Goal: Task Accomplishment & Management: Manage account settings

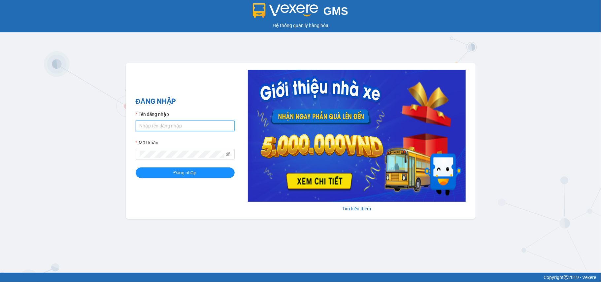
drag, startPoint x: 0, startPoint y: 0, endPoint x: 148, endPoint y: 128, distance: 196.2
click at [147, 123] on input "Tên đăng nhập" at bounding box center [185, 125] width 99 height 11
type input "xuanht_bxtt.saoviet"
click at [136, 167] on button "Đăng nhập" at bounding box center [185, 172] width 99 height 11
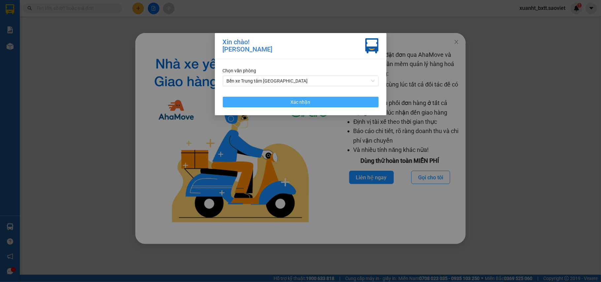
click at [327, 101] on button "Xác nhận" at bounding box center [301, 102] width 156 height 11
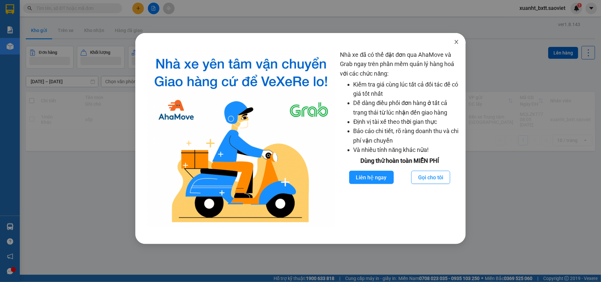
click at [452, 42] on span "Close" at bounding box center [456, 42] width 18 height 18
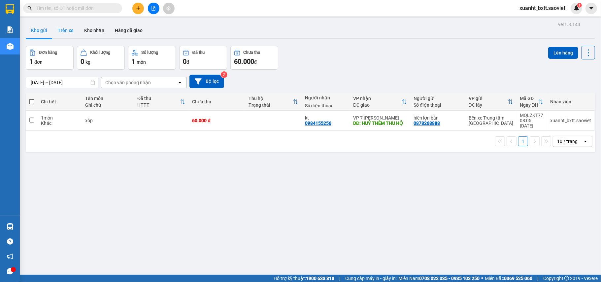
click at [63, 34] on button "Trên xe" at bounding box center [65, 30] width 26 height 16
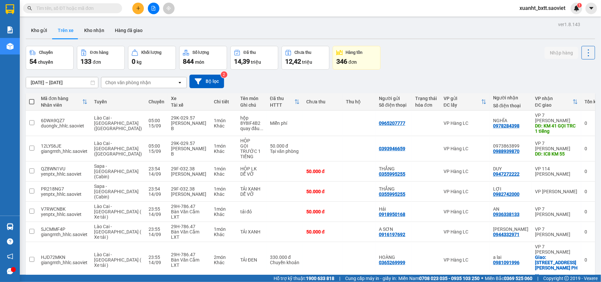
click at [129, 85] on div "Chọn văn phòng nhận" at bounding box center [128, 82] width 46 height 7
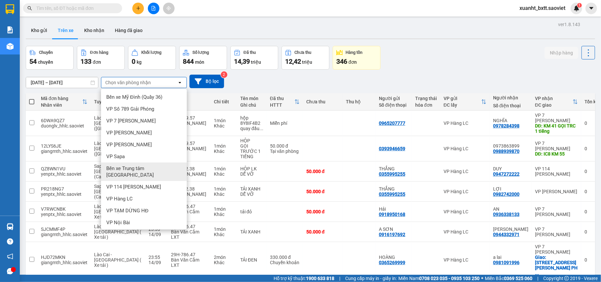
click at [117, 169] on span "Bến xe Trung tâm [GEOGRAPHIC_DATA]" at bounding box center [145, 171] width 78 height 13
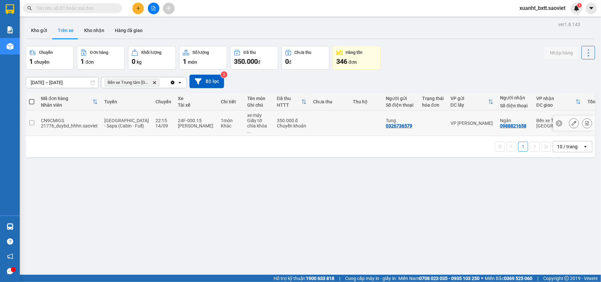
click at [329, 119] on td at bounding box center [330, 122] width 40 height 25
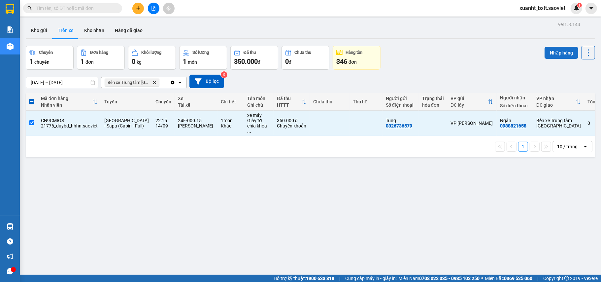
click at [556, 60] on div "Nhập hàng" at bounding box center [569, 58] width 50 height 24
click at [556, 52] on button "Nhập hàng" at bounding box center [561, 53] width 34 height 12
checkbox input "false"
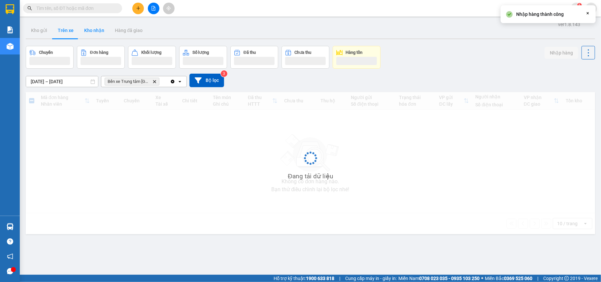
click at [97, 29] on button "Kho nhận" at bounding box center [94, 30] width 31 height 16
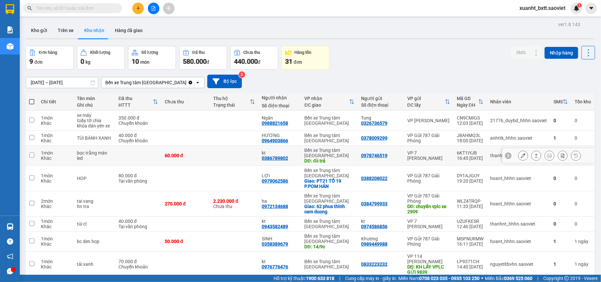
click at [520, 156] on icon at bounding box center [522, 155] width 5 height 5
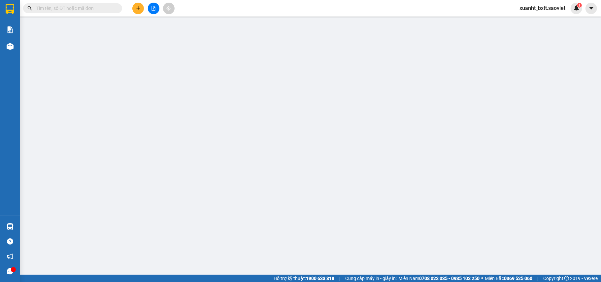
type input "0978746519"
type input "0386789802"
type input "kt"
type input "đă trả"
type input "60.000"
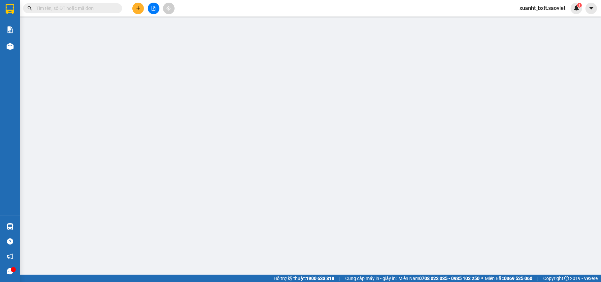
type input "60.000"
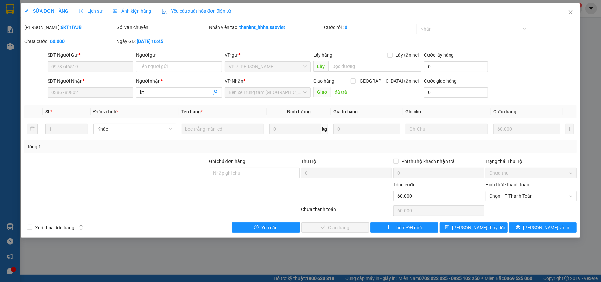
click at [89, 6] on div "Lịch sử" at bounding box center [90, 10] width 23 height 15
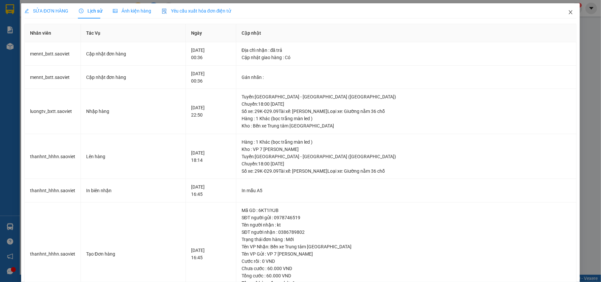
click at [568, 13] on icon "close" at bounding box center [570, 12] width 5 height 5
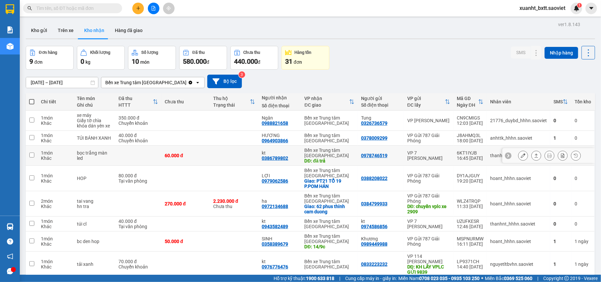
scroll to position [51, 0]
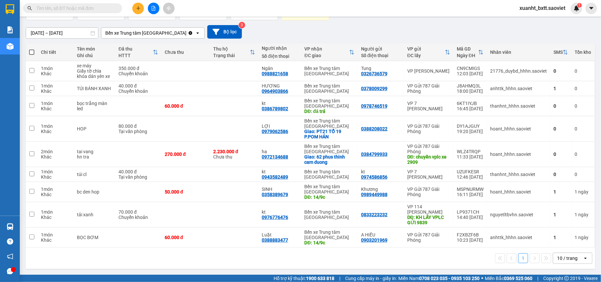
click at [70, 32] on input "13/09/2025 – 15/09/2025" at bounding box center [62, 33] width 72 height 11
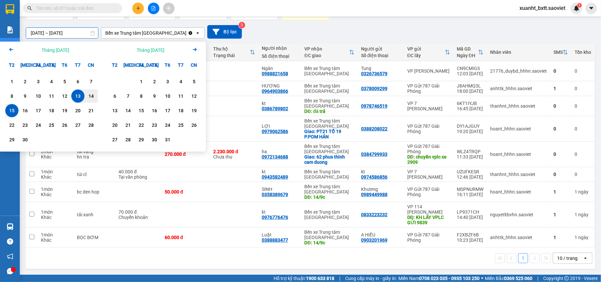
click at [10, 46] on icon "Arrow Left" at bounding box center [11, 50] width 8 height 8
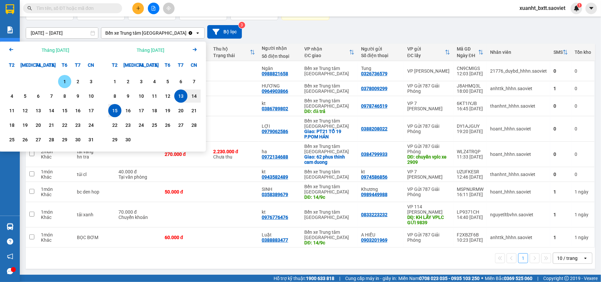
click at [10, 46] on icon "Arrow Left" at bounding box center [11, 50] width 8 height 8
click at [25, 78] on div "1" at bounding box center [24, 81] width 9 height 8
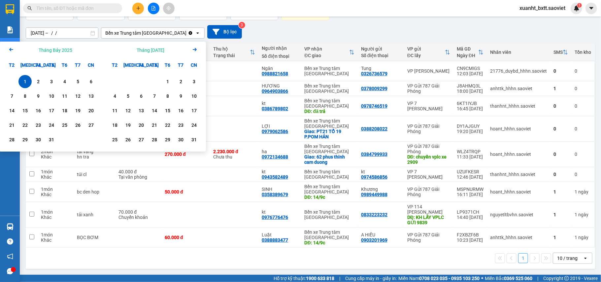
click at [193, 50] on icon "Arrow Right" at bounding box center [195, 50] width 8 height 8
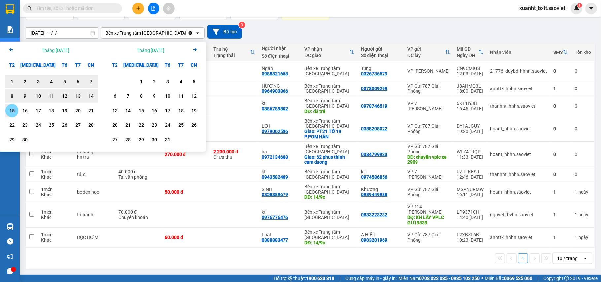
click at [9, 108] on div "15" at bounding box center [11, 111] width 9 height 8
type input "[DATE] – [DATE]"
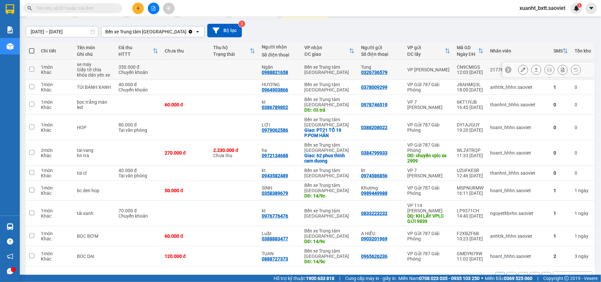
scroll to position [71, 0]
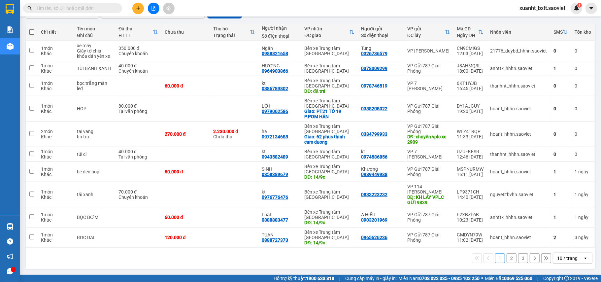
click at [560, 259] on div "10 / trang" at bounding box center [567, 258] width 20 height 7
click at [565, 243] on span "100 / trang" at bounding box center [563, 245] width 24 height 7
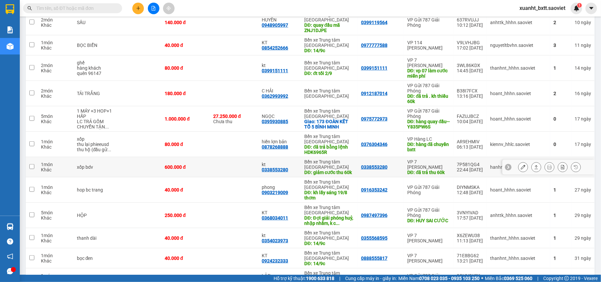
scroll to position [244, 0]
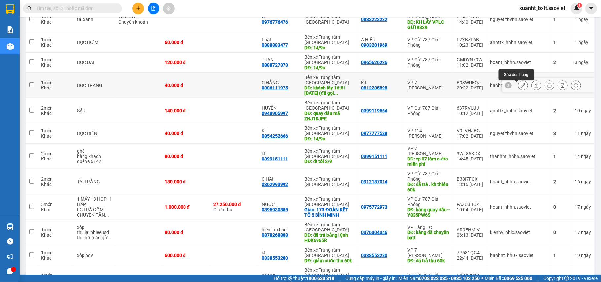
click at [520, 85] on icon at bounding box center [522, 85] width 5 height 5
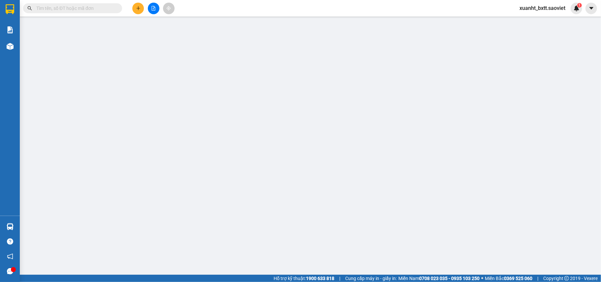
type input "0812285898"
type input "KT"
type input "0886111975"
type input "C HẰNG"
type input "khách lấy 16:51 10/9 (đã gọi khách+check cam)"
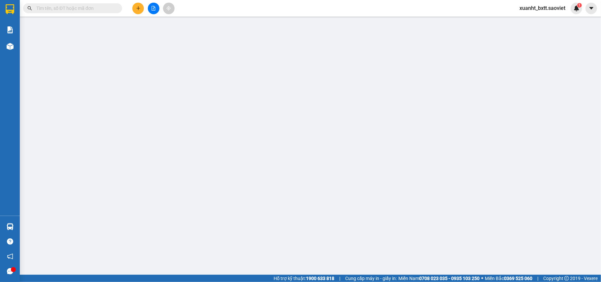
type input "40.000"
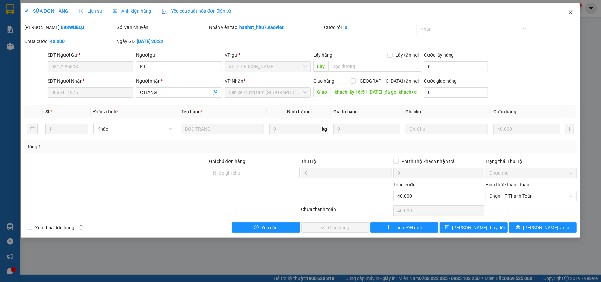
click at [569, 15] on icon "close" at bounding box center [570, 12] width 5 height 5
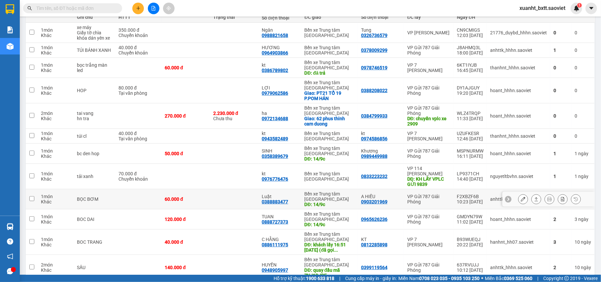
scroll to position [132, 0]
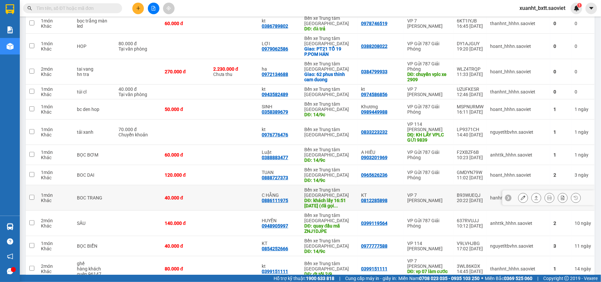
click at [520, 198] on icon at bounding box center [522, 197] width 5 height 5
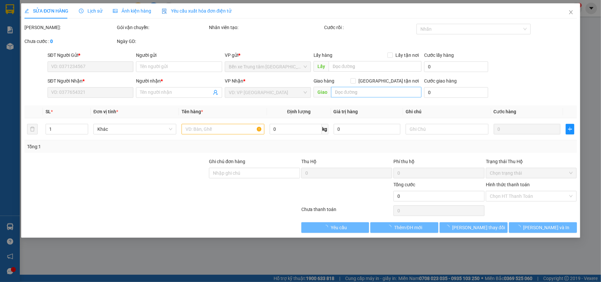
type input "0812285898"
type input "KT"
type input "0886111975"
type input "C HẰNG"
type input "khách lấy 16:51 10/9 (đã gọi khách+check cam)"
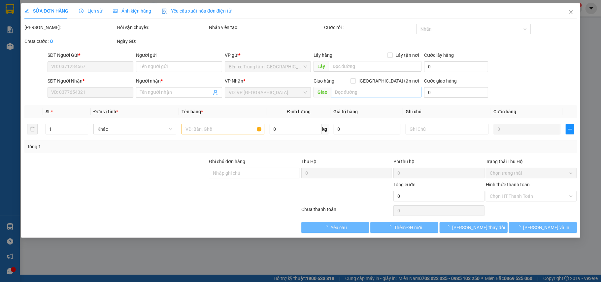
type input "40.000"
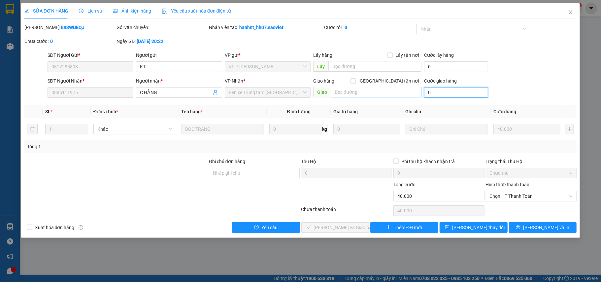
type input "0"
type input "40.000"
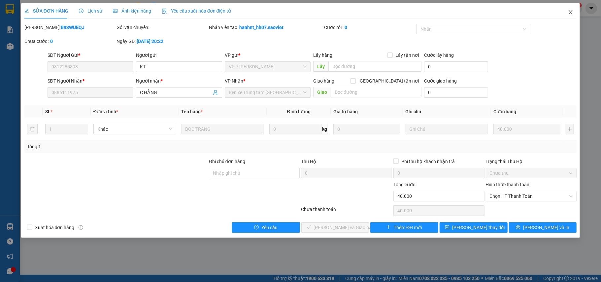
click at [572, 12] on icon "close" at bounding box center [570, 12] width 5 height 5
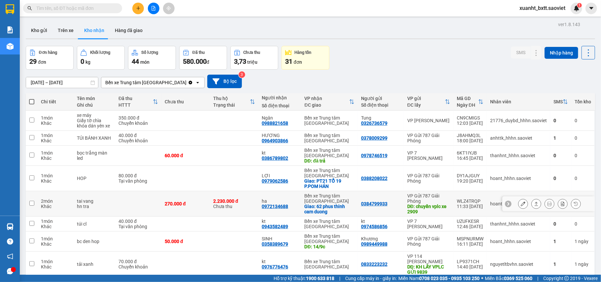
scroll to position [176, 0]
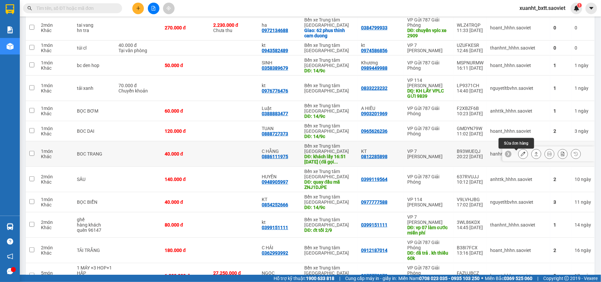
click at [520, 155] on icon at bounding box center [522, 153] width 5 height 5
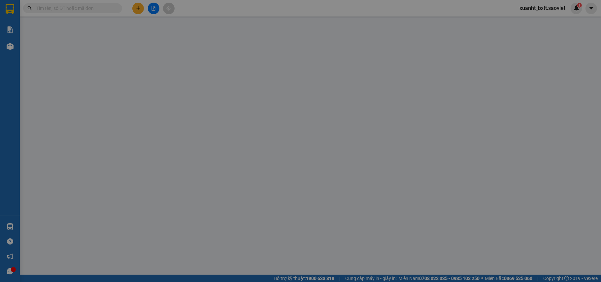
type input "0812285898"
type input "KT"
type input "0886111975"
type input "C HẰNG"
type input "khách lấy 16:51 10/9 (đã gọi khách+check cam)"
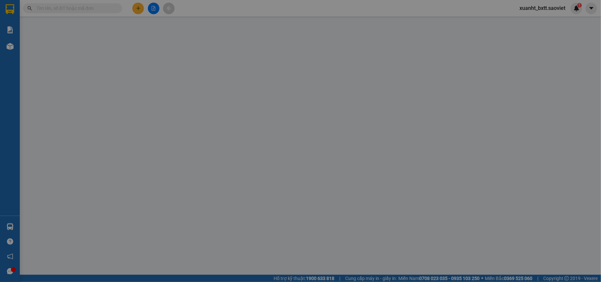
type input "40.000"
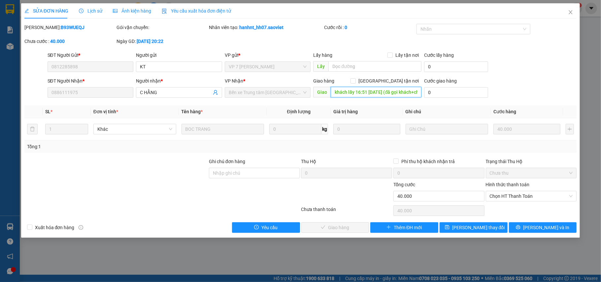
click at [386, 92] on input "khách lấy 16:51 10/9 (đã gọi khách+check cam)" at bounding box center [375, 92] width 91 height 11
drag, startPoint x: 380, startPoint y: 94, endPoint x: 464, endPoint y: 99, distance: 83.9
click at [464, 99] on div "SĐT Người Nhận * 0886111975 Người nhận * C HẰNG VP Nhận * Bến xe Trung tâm Lào …" at bounding box center [312, 88] width 532 height 23
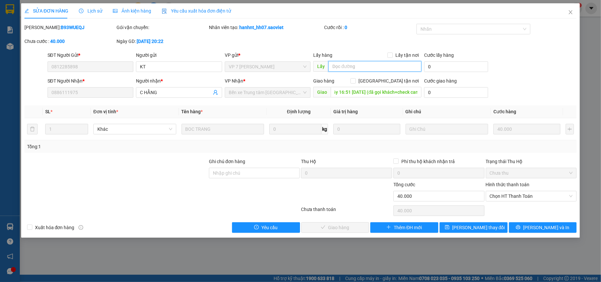
click at [347, 69] on input "text" at bounding box center [374, 66] width 93 height 11
paste input "đã gọi khách+check cam)"
type input "đã gọi khách+check cam"
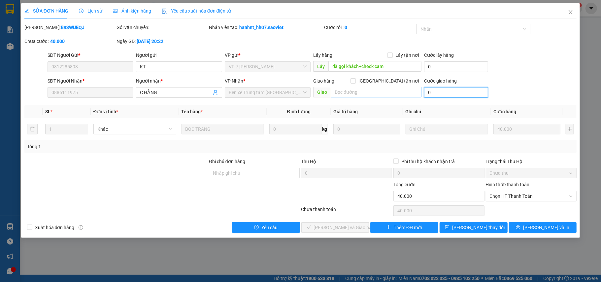
type input "0"
type input "40.000"
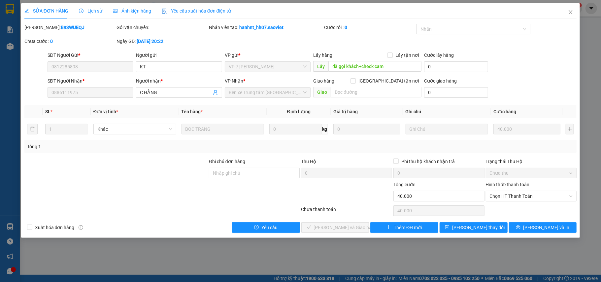
click at [449, 109] on th "Ghi chú" at bounding box center [447, 111] width 88 height 13
click at [366, 90] on input "text" at bounding box center [375, 92] width 91 height 11
type input "khacsh laays 16h:51"
click at [571, 13] on icon "close" at bounding box center [570, 12] width 5 height 5
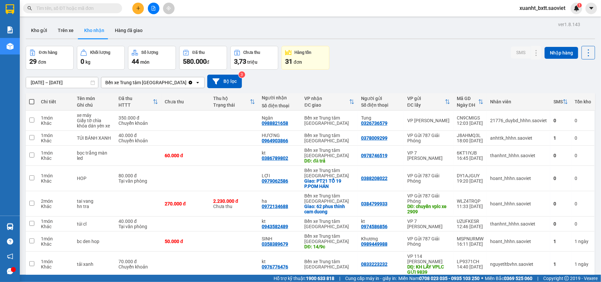
scroll to position [176, 0]
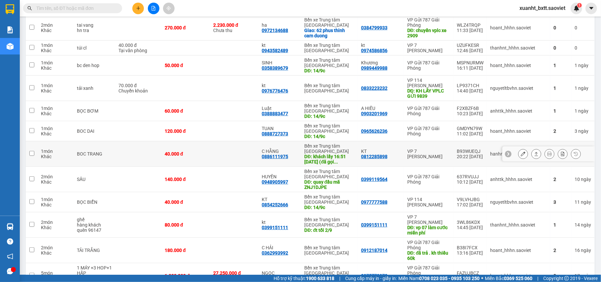
click at [518, 156] on button at bounding box center [522, 154] width 9 height 12
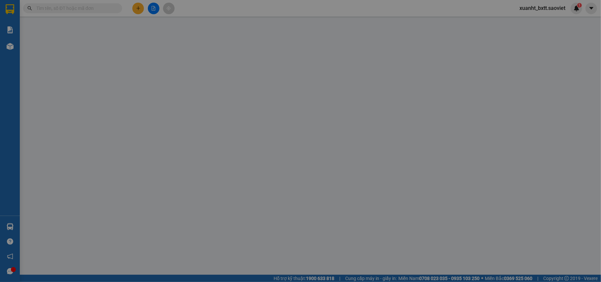
type input "0812285898"
type input "KT"
type input "0886111975"
type input "C HẰNG"
type input "khách lấy 16:51 10/9 (đã gọi khách+check cam)"
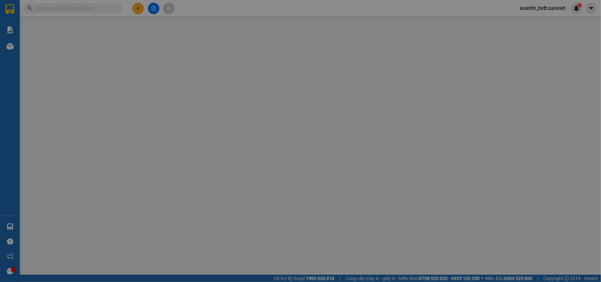
type input "40.000"
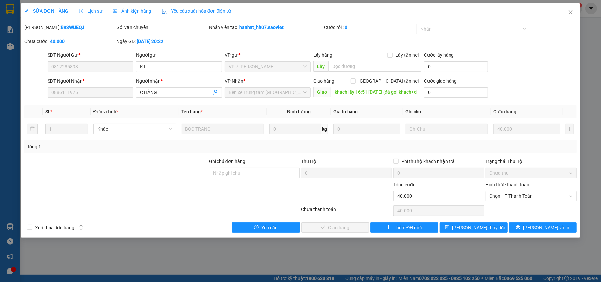
click at [393, 108] on th "Giá trị hàng" at bounding box center [366, 111] width 72 height 13
click at [379, 92] on input "khách lấy 16:51 10/9 (đã gọi khách+check cam)" at bounding box center [375, 92] width 91 height 11
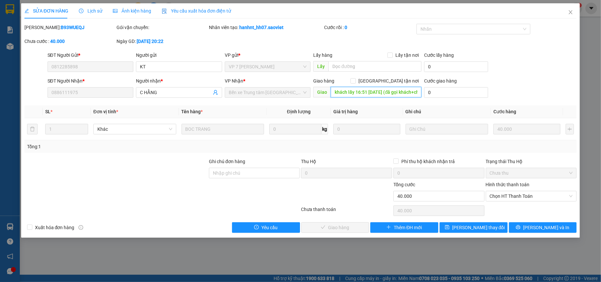
click at [379, 92] on input "khách lấy 16:51 10/9 (đã gọi khách+check cam)" at bounding box center [375, 92] width 91 height 11
click at [381, 106] on th "Giá trị hàng" at bounding box center [366, 111] width 72 height 13
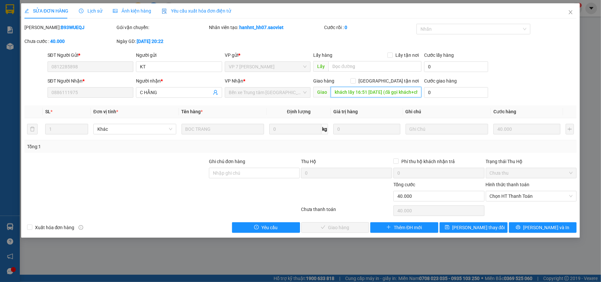
click at [371, 92] on input "khách lấy 16:51 10/9 (đã gọi khách+check cam)" at bounding box center [375, 92] width 91 height 11
click at [380, 102] on div "Total Paid Fee 0 Total UnPaid Fee 40.000 Cash Collection Total Fee Mã ĐH: B93WU…" at bounding box center [300, 128] width 552 height 209
click at [372, 93] on input "khách lấy 16:51 10/9 (đã gọi khách+check cam)" at bounding box center [375, 92] width 91 height 11
click at [371, 92] on input "khách lấy 16:51 10/9 (đã gọi khách+check cam)" at bounding box center [375, 92] width 91 height 11
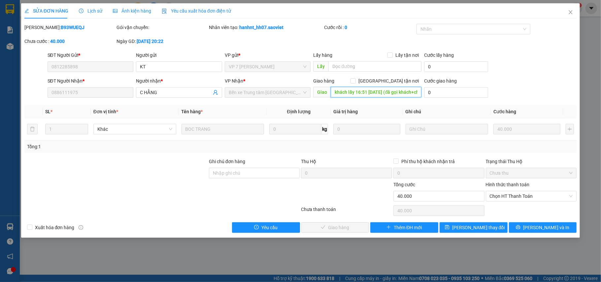
click at [371, 92] on input "khách lấy 16:51 10/9 (đã gọi khách+check cam)" at bounding box center [375, 92] width 91 height 11
click at [376, 105] on div "Total Paid Fee 0 Total UnPaid Fee 40.000 Cash Collection Total Fee Mã ĐH: B93WU…" at bounding box center [300, 128] width 552 height 209
click at [398, 87] on input "khách lấy 16:51 10/9 (đã gọi khách+check cam)" at bounding box center [375, 92] width 91 height 11
click at [390, 111] on th "Giá trị hàng" at bounding box center [366, 111] width 72 height 13
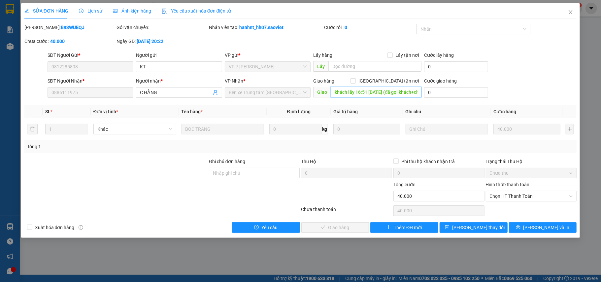
click at [392, 93] on input "khách lấy 16:51 10/9 (đã gọi khách+check cam)" at bounding box center [375, 92] width 91 height 11
click at [402, 95] on input "khách lấy 16:51 10/9 (đã gọi khách+check cam)" at bounding box center [375, 92] width 91 height 11
drag, startPoint x: 378, startPoint y: 91, endPoint x: 448, endPoint y: 93, distance: 69.9
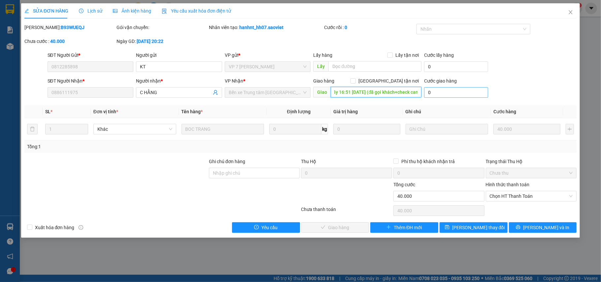
click at [448, 93] on div "SĐT Người Nhận * 0886111975 Người nhận * C HẰNG VP Nhận * Bến xe Trung tâm Lào …" at bounding box center [312, 88] width 532 height 23
type input "khách lấy 16:51 10/9"
click at [358, 65] on input "text" at bounding box center [374, 66] width 93 height 11
paste input "(đã gọi khách+check cam)"
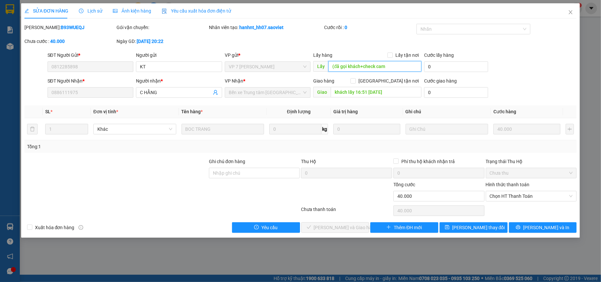
click at [334, 66] on input "(đã gọi khách+check cam" at bounding box center [374, 66] width 93 height 11
type input "đã gọi khách+check cam"
click at [470, 230] on span "[PERSON_NAME] thay đổi" at bounding box center [478, 227] width 53 height 7
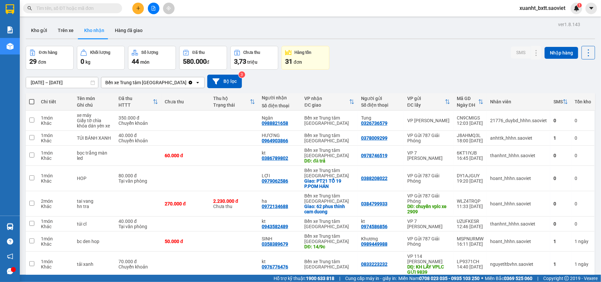
scroll to position [176, 0]
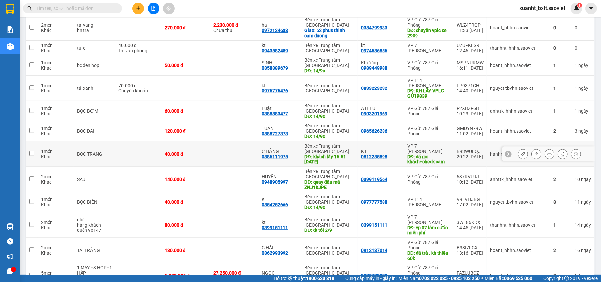
click at [520, 153] on icon at bounding box center [522, 153] width 5 height 5
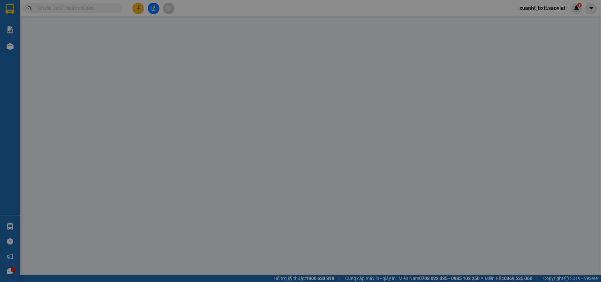
type input "0812285898"
type input "KT"
type input "đã gọi khách+check cam"
type input "0886111975"
type input "C HẰNG"
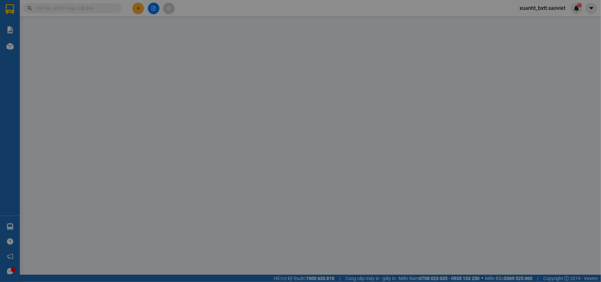
type input "khách lấy 16:51 10/9"
type input "40.000"
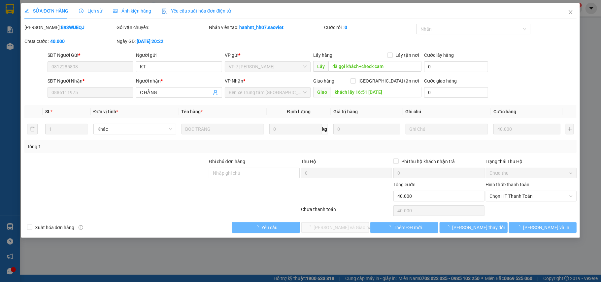
click at [96, 9] on span "Lịch sử" at bounding box center [90, 10] width 23 height 5
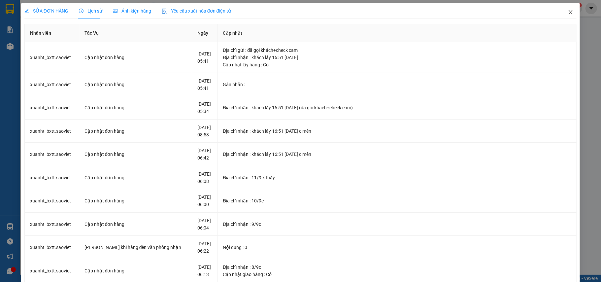
click at [568, 12] on icon "close" at bounding box center [570, 12] width 5 height 5
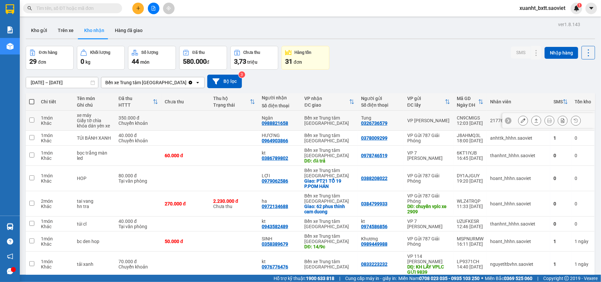
click at [433, 116] on td "VP [PERSON_NAME]" at bounding box center [428, 120] width 49 height 20
checkbox input "true"
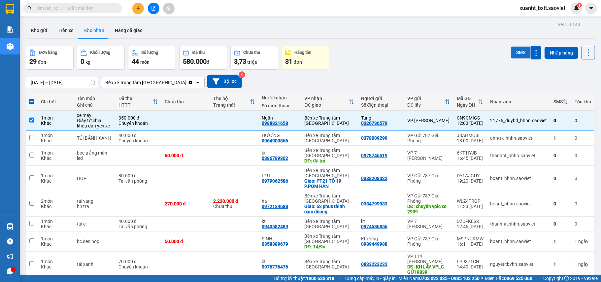
click at [512, 48] on button "SMS" at bounding box center [520, 52] width 20 height 12
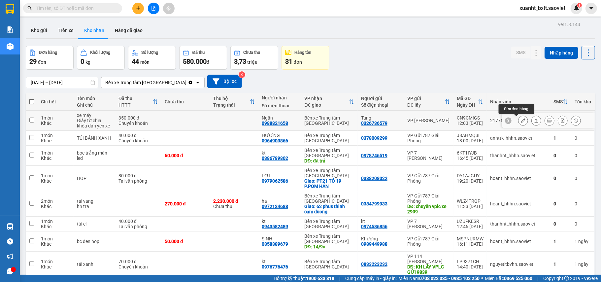
click at [519, 121] on button at bounding box center [522, 121] width 9 height 12
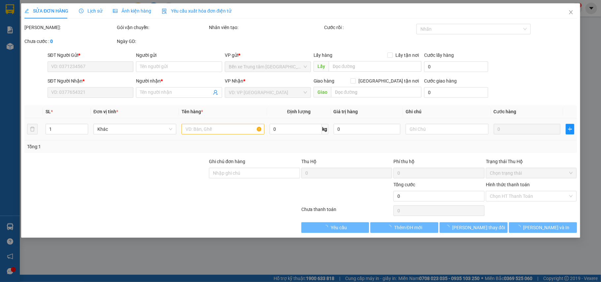
type input "0326736579"
type input "Tung"
type input "0988821658"
type input "Ngân"
type input "350.000"
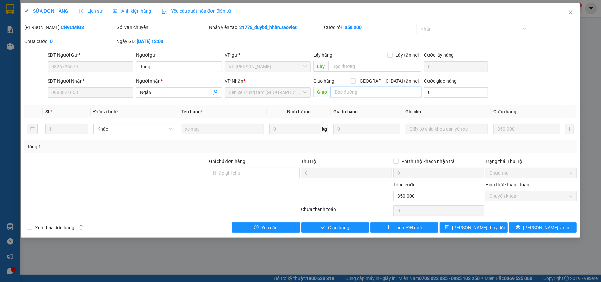
click at [374, 89] on input "text" at bounding box center [375, 92] width 91 height 11
type input "15/9c"
click at [481, 231] on span "[PERSON_NAME] thay đổi" at bounding box center [478, 227] width 53 height 7
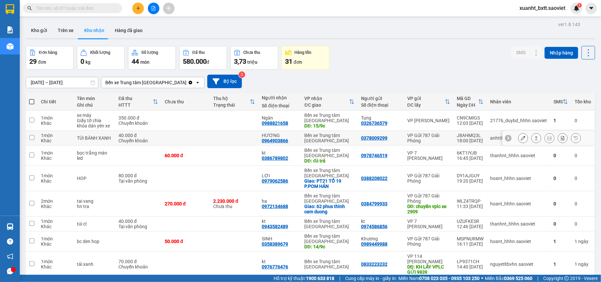
click at [520, 138] on icon at bounding box center [522, 138] width 5 height 5
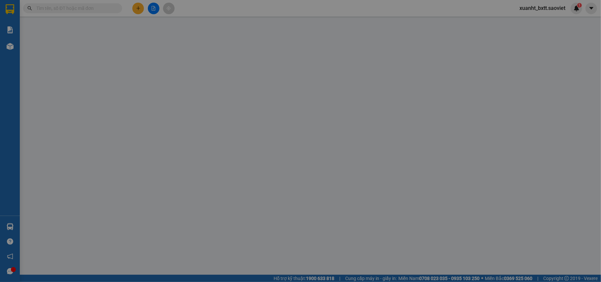
type input "0378009299"
type input "0964903866"
type input "HƯƠNG"
type input "40.000"
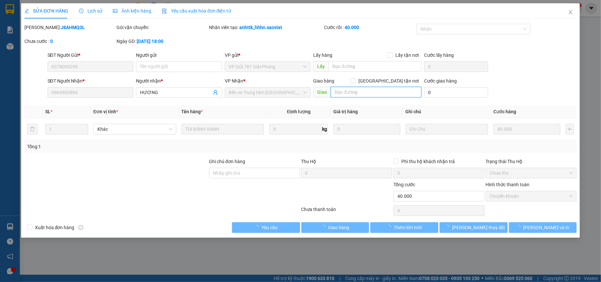
click at [344, 89] on input "text" at bounding box center [375, 92] width 91 height 11
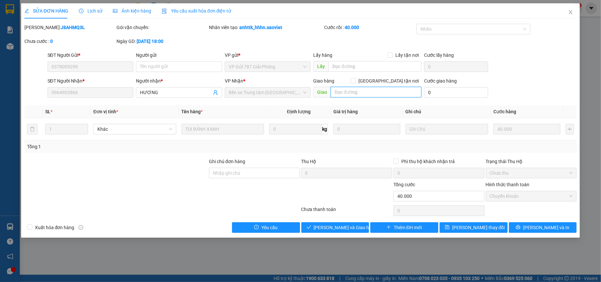
paste input "15/9c"
type input "15/9c"
click at [465, 226] on span "[PERSON_NAME] thay đổi" at bounding box center [478, 227] width 53 height 7
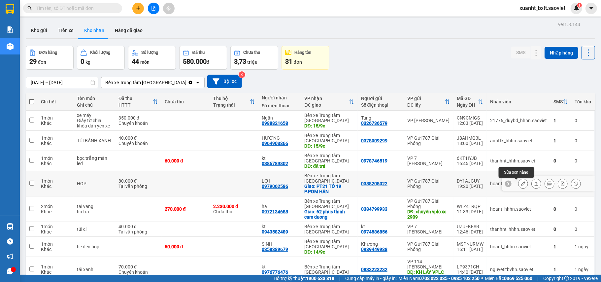
click at [518, 185] on button at bounding box center [522, 184] width 9 height 12
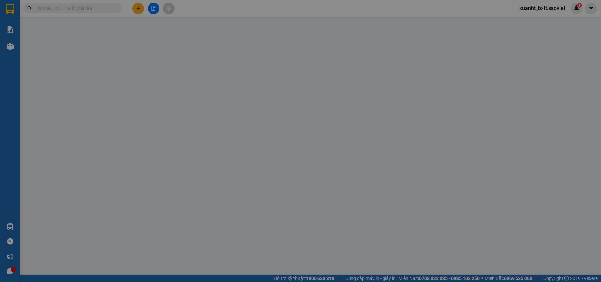
type input "0388208022"
type input "0979062586"
type input "LỢI"
checkbox input "true"
type input "PT21 TỔ 19 P.POM HÁN"
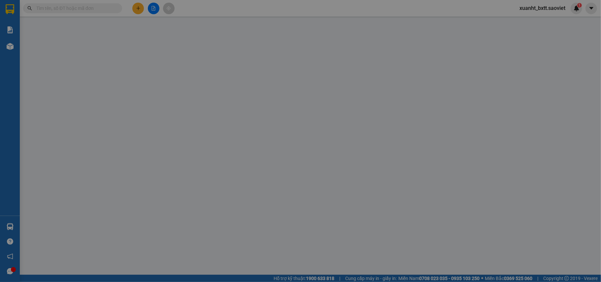
type input "80.000"
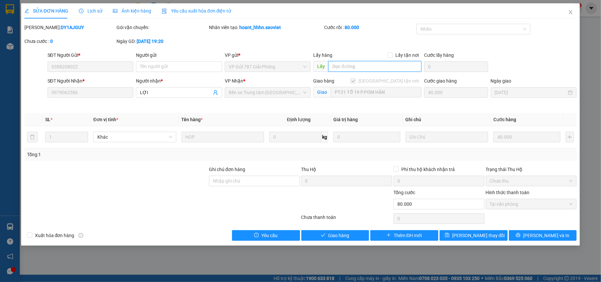
click at [364, 66] on input "text" at bounding box center [374, 66] width 93 height 11
paste input "15/9c"
type input "15/9c"
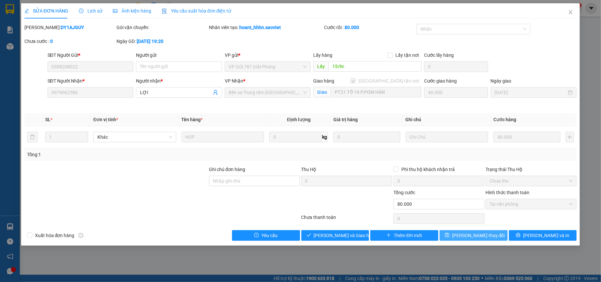
click at [449, 234] on icon "save" at bounding box center [447, 234] width 5 height 5
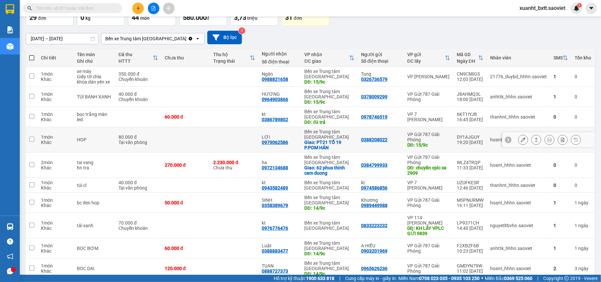
scroll to position [88, 0]
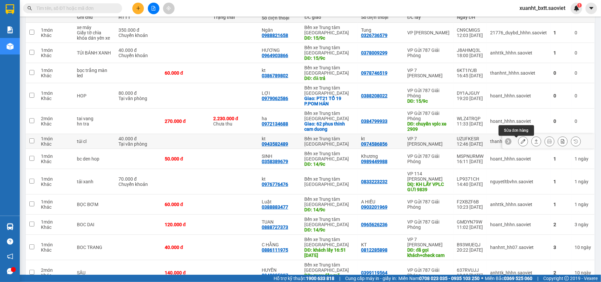
click at [520, 143] on icon at bounding box center [522, 141] width 5 height 5
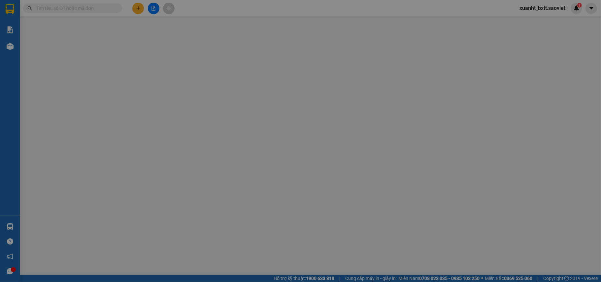
type input "0974586856"
type input "kt"
type input "0943582489"
type input "kt"
type input "40.000"
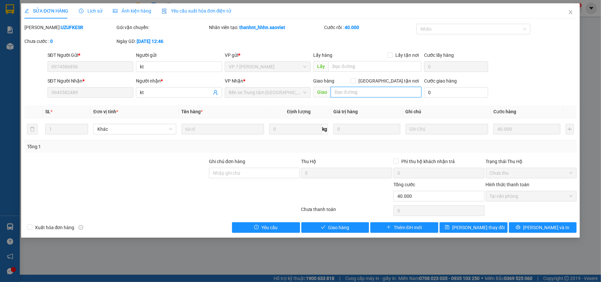
click at [346, 92] on input "text" at bounding box center [375, 92] width 91 height 11
paste input "15/9c"
type input "15/9c"
drag, startPoint x: 462, startPoint y: 225, endPoint x: 483, endPoint y: 177, distance: 51.7
click at [463, 225] on button "[PERSON_NAME] thay đổi" at bounding box center [473, 227] width 68 height 11
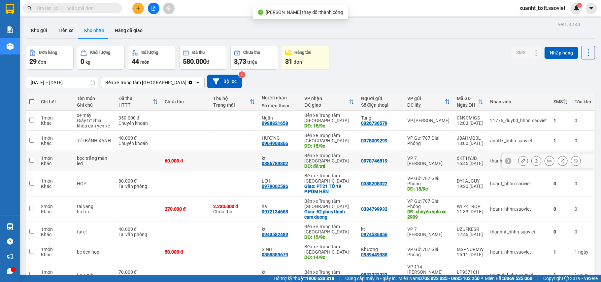
scroll to position [88, 0]
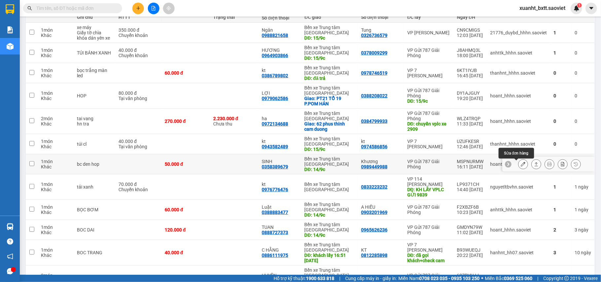
click at [520, 164] on icon at bounding box center [522, 164] width 5 height 5
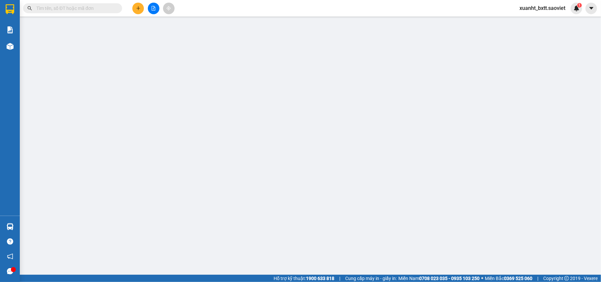
type input "0989449988"
type input "Khương"
type input "0358389679"
type input "SINH"
type input "14/9c"
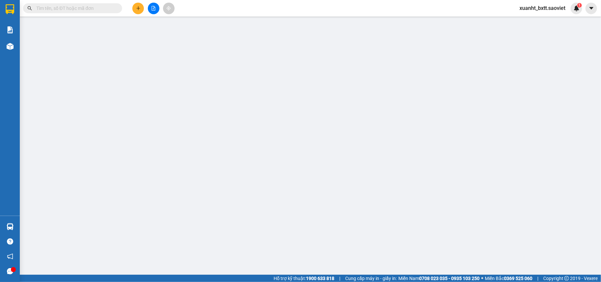
type input "50.000"
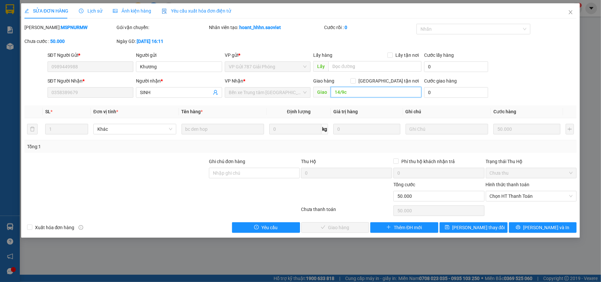
click at [368, 94] on input "14/9c" at bounding box center [375, 92] width 91 height 11
paste input "5"
type input "15/9c"
click at [478, 227] on span "[PERSON_NAME] thay đổi" at bounding box center [478, 227] width 53 height 7
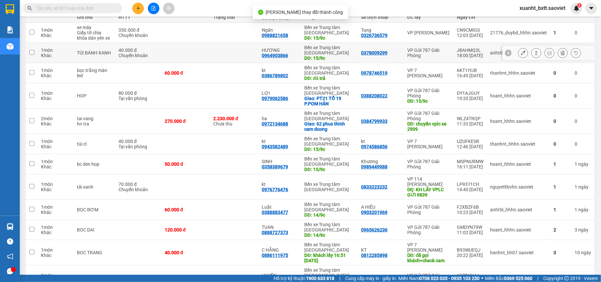
scroll to position [132, 0]
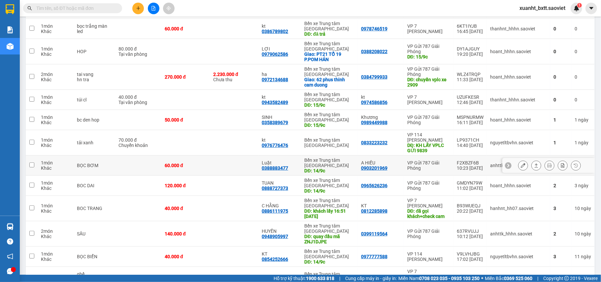
click at [520, 167] on icon at bounding box center [522, 165] width 5 height 5
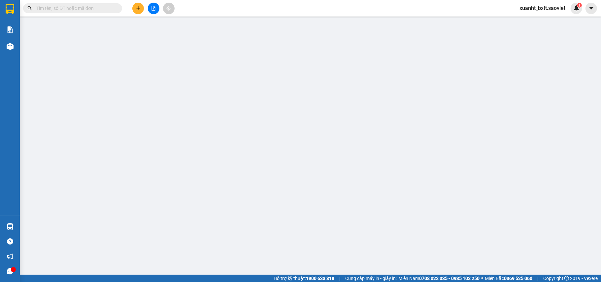
type input "0903201969"
type input "A HIẾU"
type input "0388883477"
type input "Luật"
type input "14/9c"
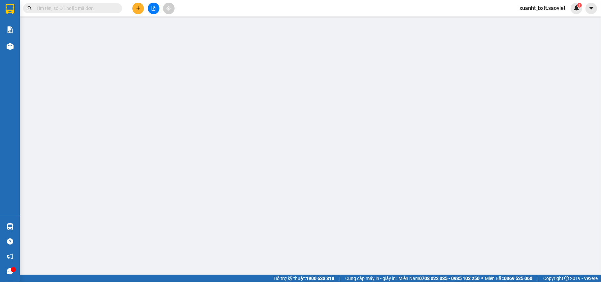
type input "60.000"
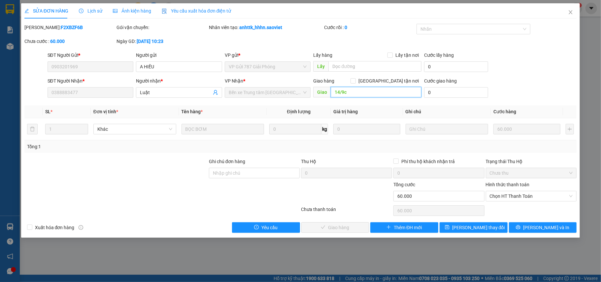
click at [356, 92] on input "14/9c" at bounding box center [375, 92] width 91 height 11
paste input "5"
type input "15/9c"
click at [469, 225] on span "[PERSON_NAME] thay đổi" at bounding box center [478, 227] width 53 height 7
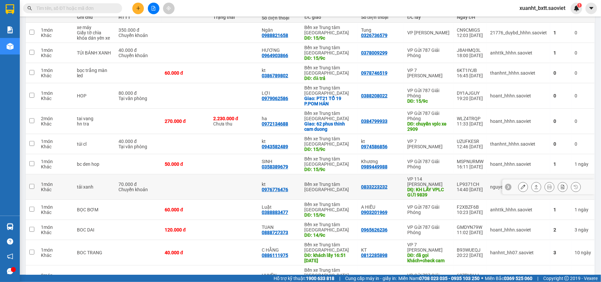
scroll to position [132, 0]
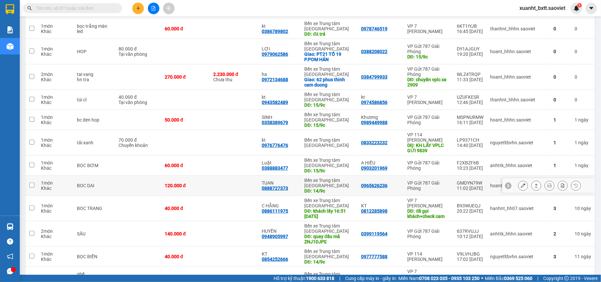
click at [518, 186] on button at bounding box center [522, 186] width 9 height 12
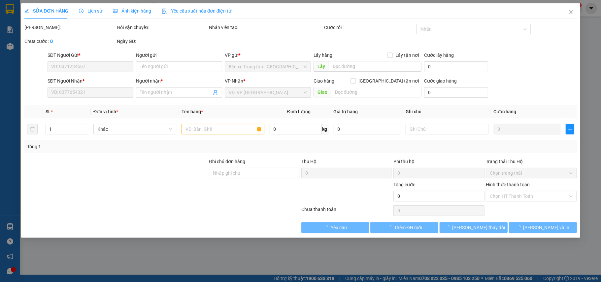
type input "0965626236"
type input "0888727373"
type input "TUAN"
type input "14/9c"
type input "120.000"
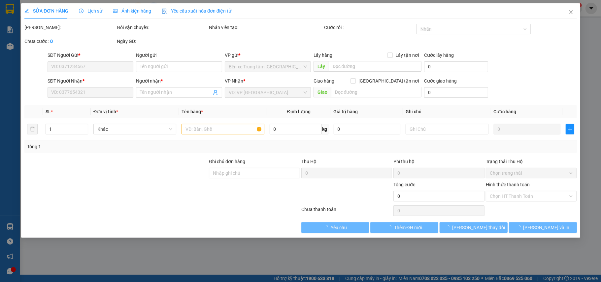
type input "120.000"
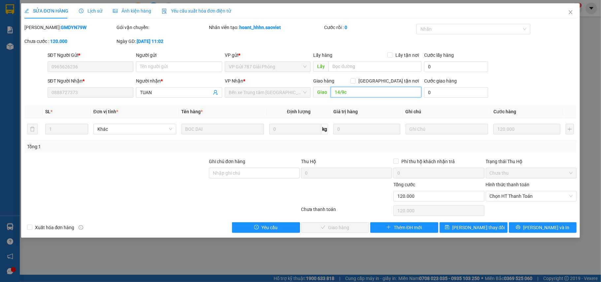
click at [366, 93] on input "14/9c" at bounding box center [375, 92] width 91 height 11
paste input "5"
type input "15/9c"
click at [479, 227] on span "[PERSON_NAME] thay đổi" at bounding box center [478, 227] width 53 height 7
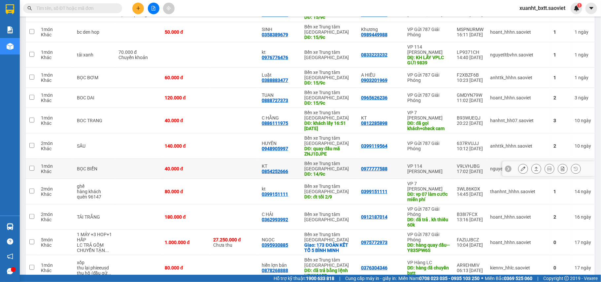
scroll to position [176, 0]
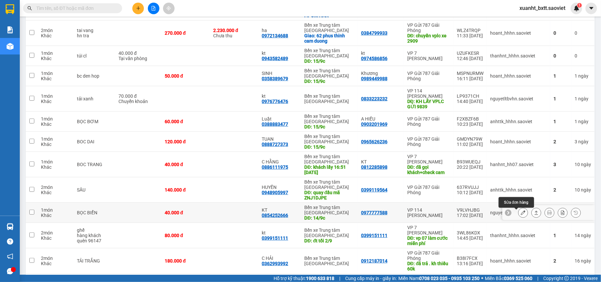
click at [520, 213] on icon at bounding box center [522, 212] width 5 height 5
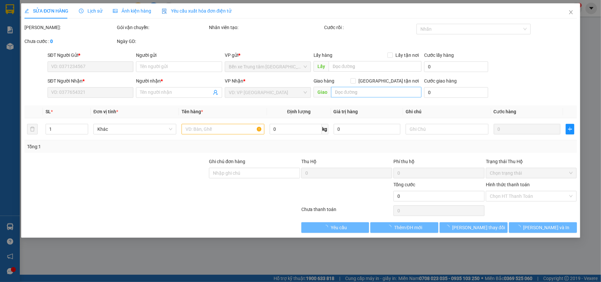
type input "0977777588"
type input "0854252666"
type input "KT"
type input "14/9c"
type input "40.000"
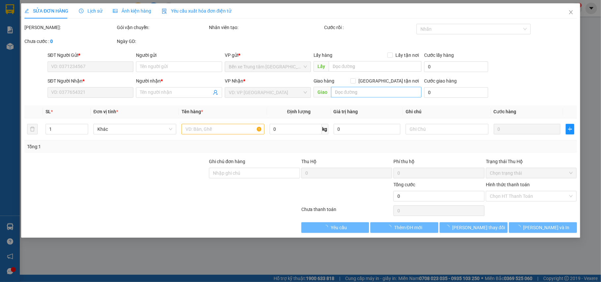
type input "40.000"
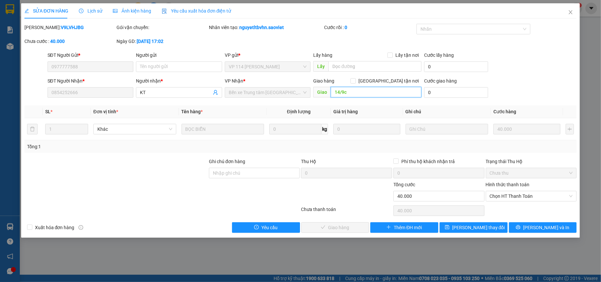
click at [358, 92] on input "14/9c" at bounding box center [375, 92] width 91 height 11
paste input "5"
type input "15/9c"
click at [454, 230] on button "[PERSON_NAME] thay đổi" at bounding box center [473, 227] width 68 height 11
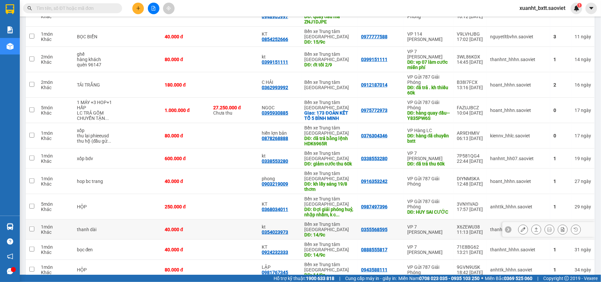
scroll to position [396, 0]
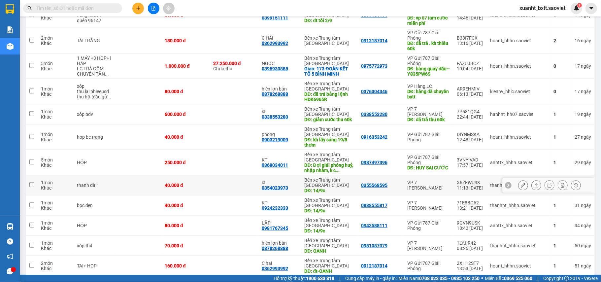
click at [520, 187] on icon at bounding box center [522, 185] width 5 height 5
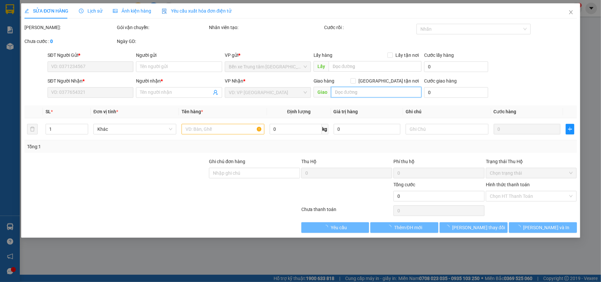
click at [371, 92] on input "text" at bounding box center [375, 92] width 91 height 11
type input "0355568595"
type input "0354023973"
type input "kt"
type input "14/9c"
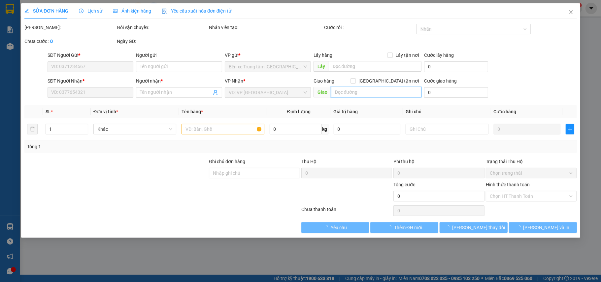
type input "40.000"
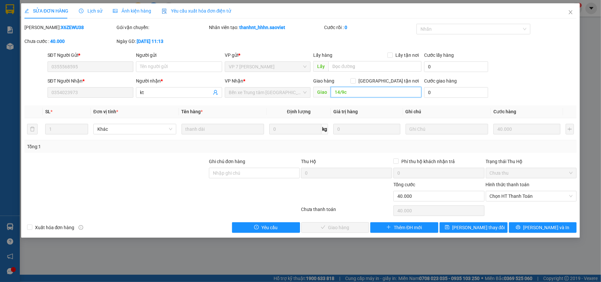
paste input "5"
type input "15/9c"
click at [473, 228] on span "[PERSON_NAME] thay đổi" at bounding box center [478, 227] width 53 height 7
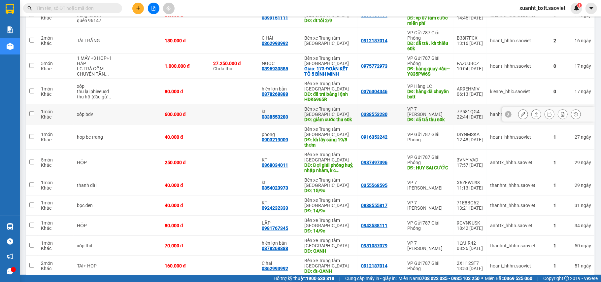
scroll to position [440, 0]
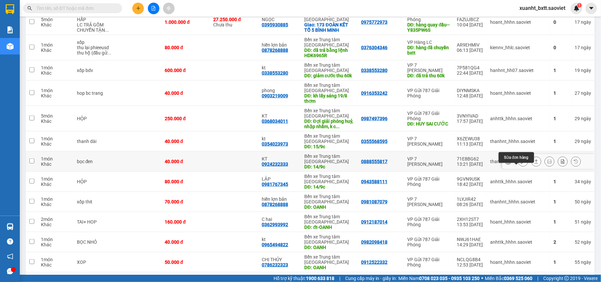
click at [520, 164] on icon at bounding box center [522, 161] width 5 height 5
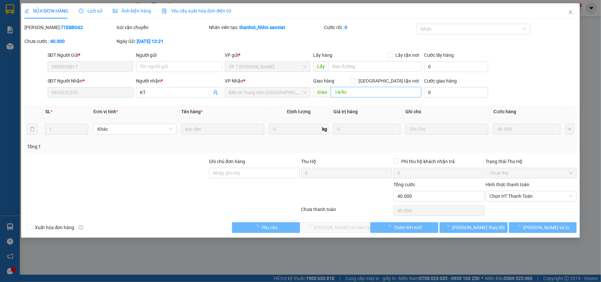
type input "0888555817"
type input "0924232333"
type input "KT"
type input "14/9c"
type input "40.000"
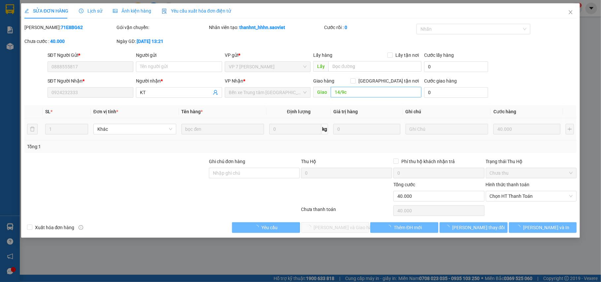
type input "40.000"
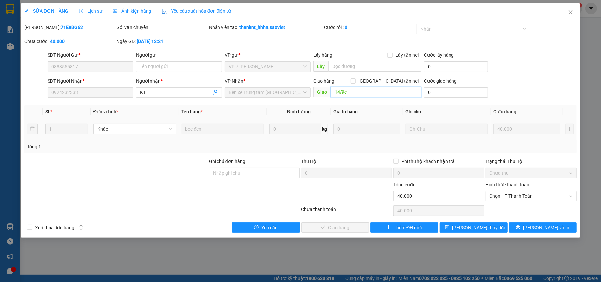
click at [371, 88] on input "14/9c" at bounding box center [375, 92] width 91 height 11
paste input "5"
type input "15/9c"
click at [480, 228] on span "[PERSON_NAME] thay đổi" at bounding box center [478, 227] width 53 height 7
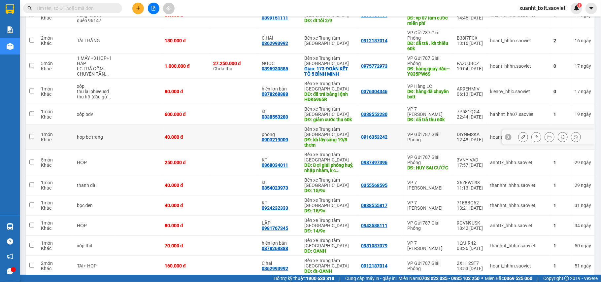
scroll to position [440, 0]
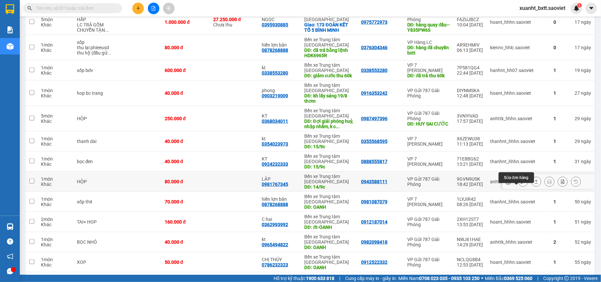
click at [520, 184] on icon at bounding box center [522, 181] width 5 height 5
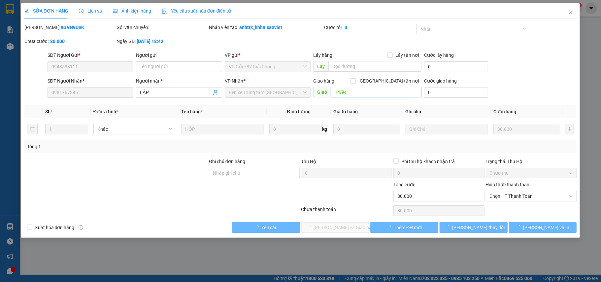
type input "0943588111"
type input "0981767345"
type input "LẬP"
type input "14/9c"
type input "80.000"
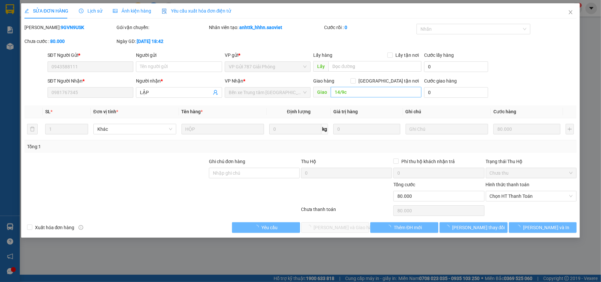
type input "80.000"
click at [359, 93] on input "14/9c" at bounding box center [375, 92] width 91 height 11
paste input "5"
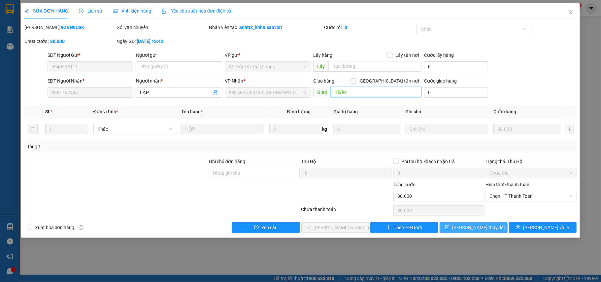
type input "15/9c"
click at [484, 227] on span "[PERSON_NAME] thay đổi" at bounding box center [478, 227] width 53 height 7
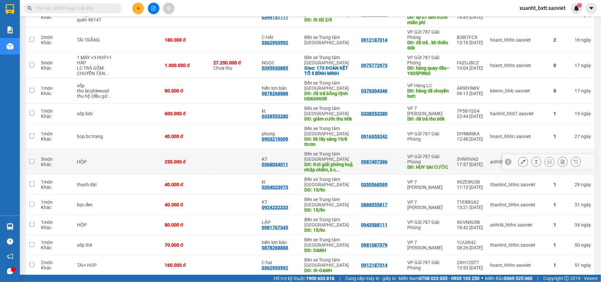
scroll to position [519, 0]
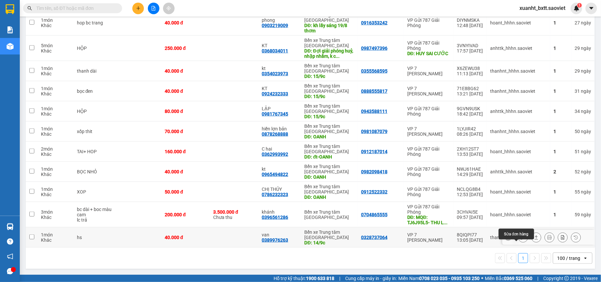
click at [520, 236] on icon at bounding box center [522, 237] width 5 height 5
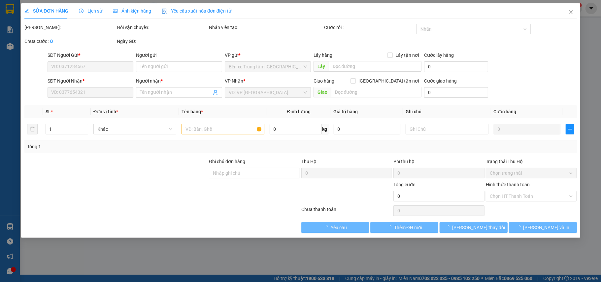
type input "0328737064"
type input "0389976263"
type input "van"
type input "14/9c"
type input "40.000"
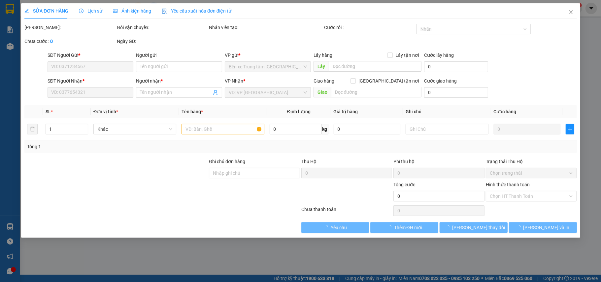
type input "40.000"
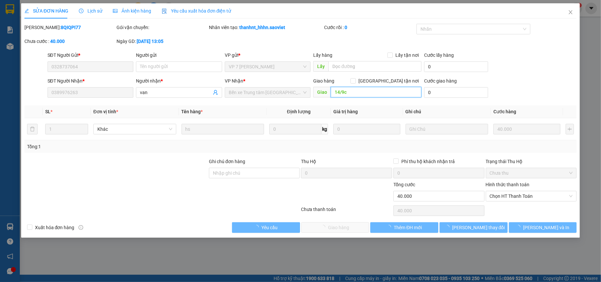
click at [354, 90] on input "14/9c" at bounding box center [375, 92] width 91 height 11
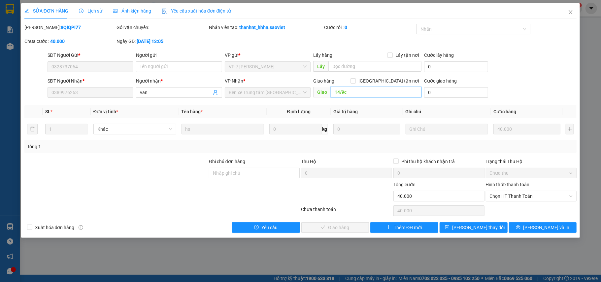
paste input "5"
type input "15/9c"
click at [479, 229] on span "[PERSON_NAME] thay đổi" at bounding box center [478, 227] width 53 height 7
